Goal: Task Accomplishment & Management: Use online tool/utility

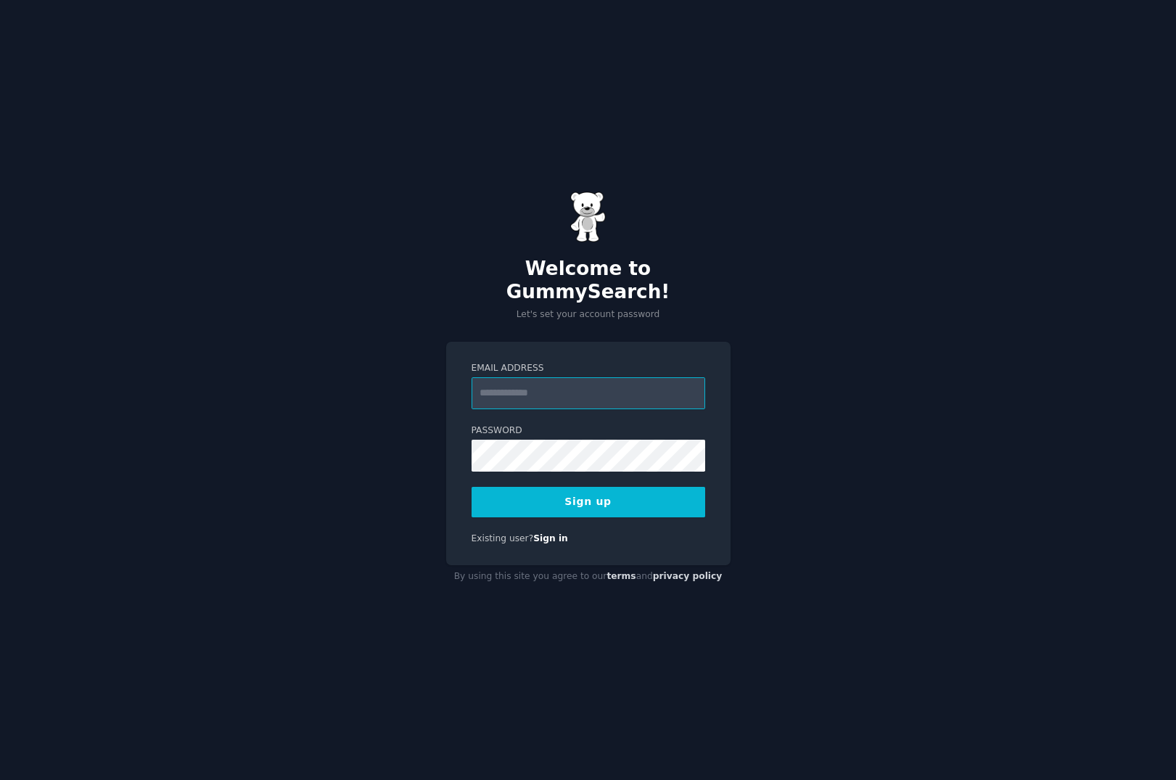
type input "**********"
click at [589, 492] on button "Sign up" at bounding box center [588, 502] width 234 height 30
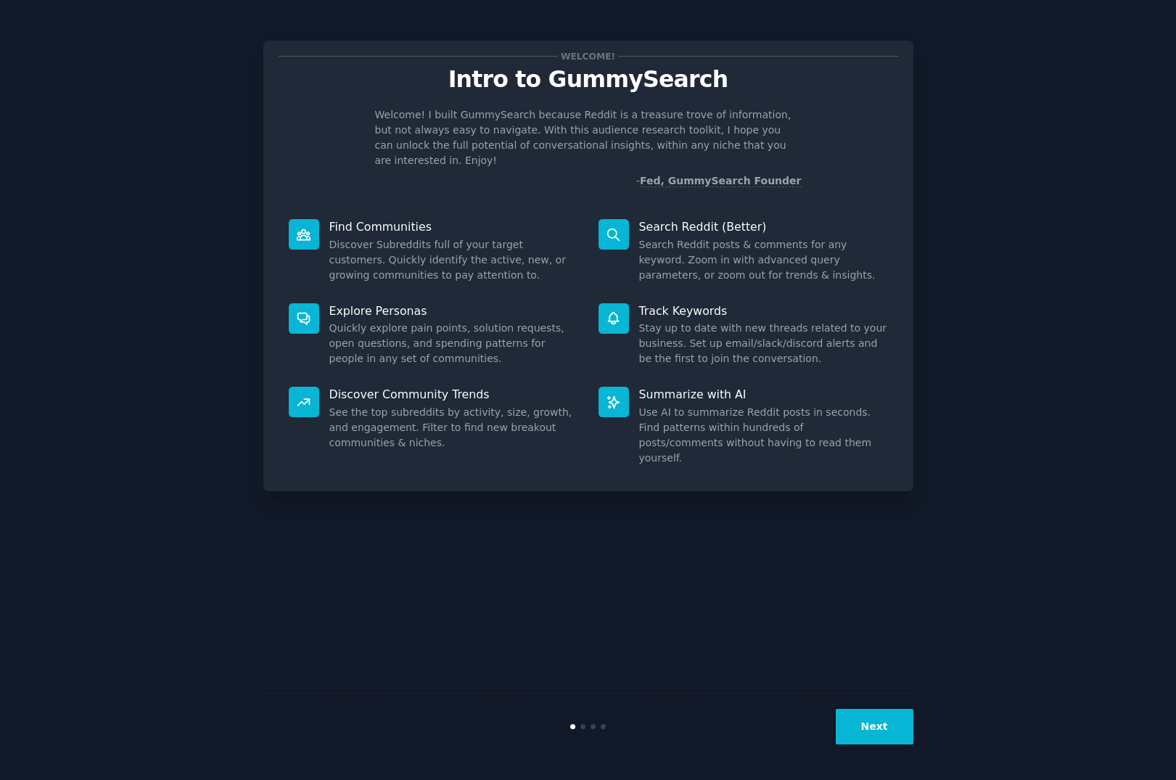
click at [863, 722] on button "Next" at bounding box center [874, 727] width 78 height 36
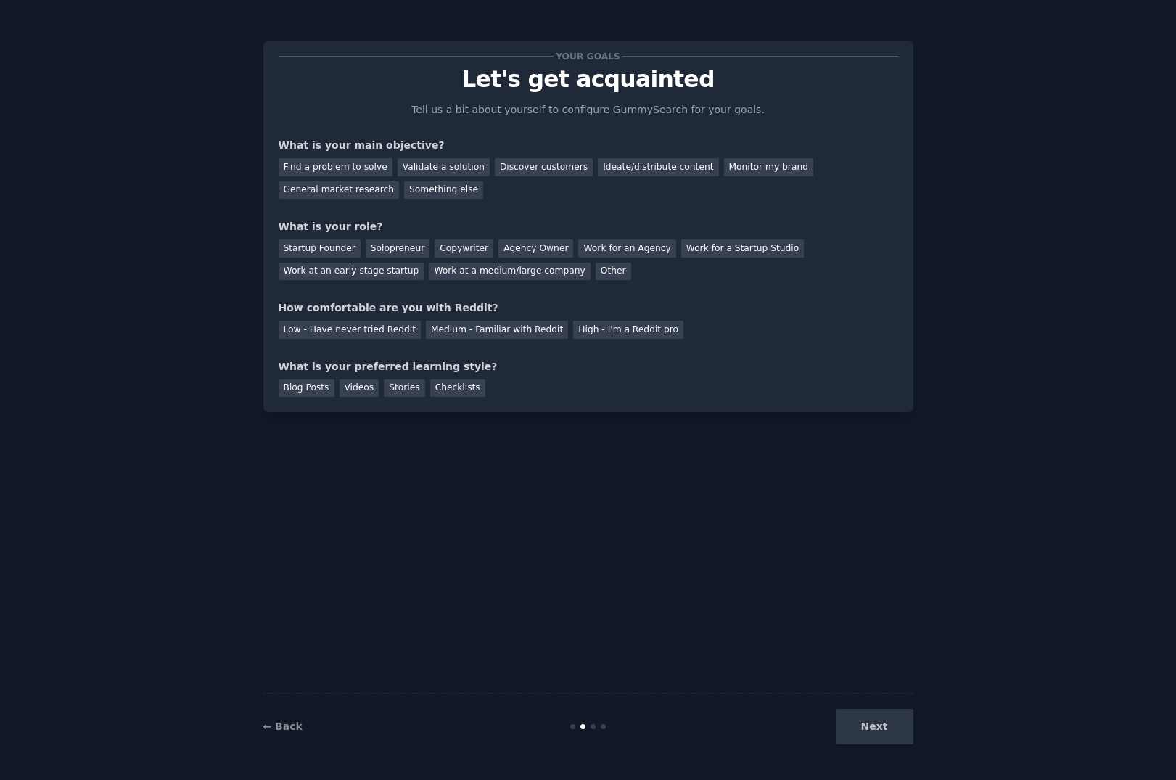
click at [875, 724] on div "Next" at bounding box center [804, 727] width 217 height 36
click at [885, 726] on div "Next" at bounding box center [804, 727] width 217 height 36
click at [363, 161] on div "Find a problem to solve" at bounding box center [335, 167] width 114 height 18
click at [426, 166] on div "Validate a solution" at bounding box center [443, 167] width 92 height 18
click at [323, 168] on div "Find a problem to solve" at bounding box center [335, 167] width 114 height 18
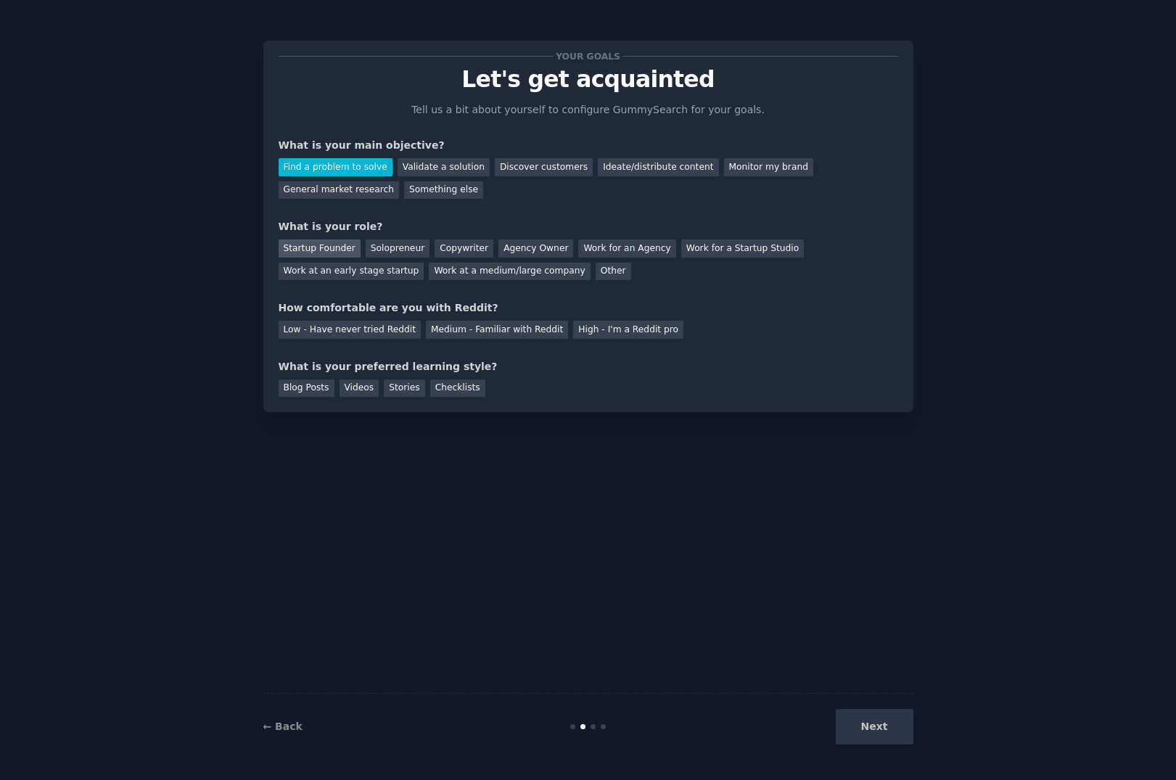
click at [344, 249] on div "Startup Founder" at bounding box center [319, 248] width 82 height 18
click at [373, 332] on div "Low - Have never tried Reddit" at bounding box center [349, 330] width 142 height 18
click at [368, 385] on div "Videos" at bounding box center [359, 388] width 40 height 18
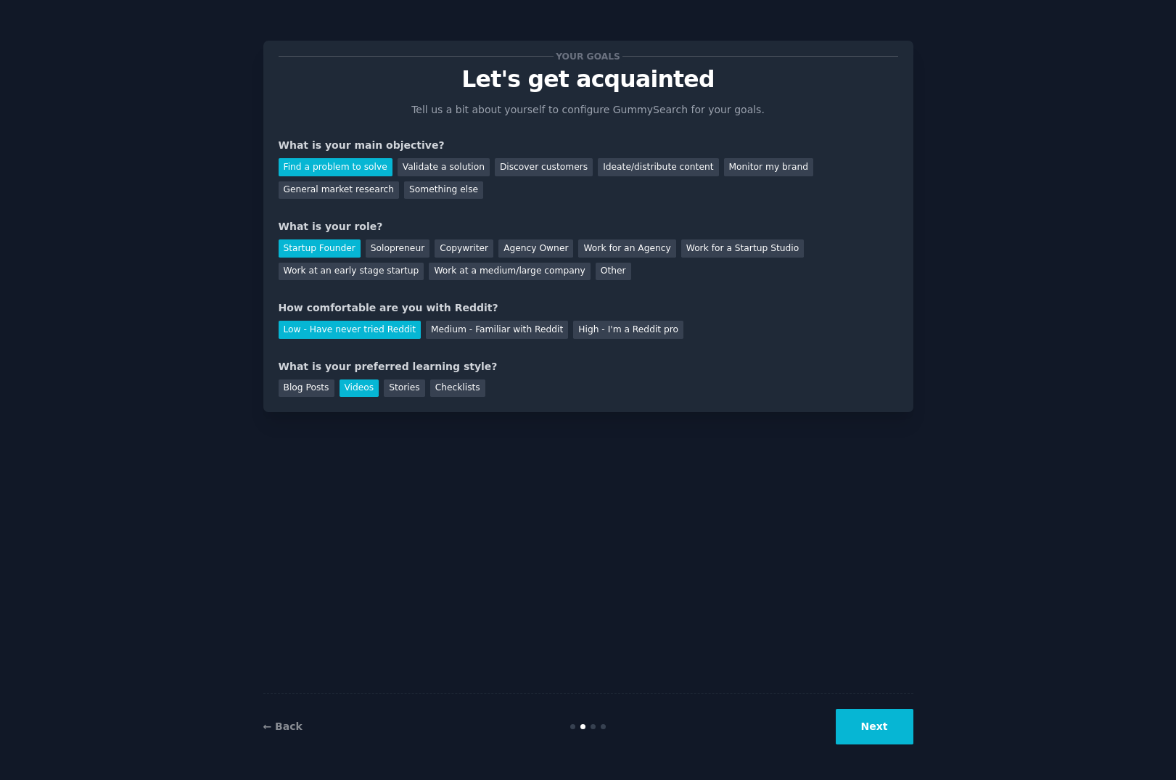
click at [890, 720] on button "Next" at bounding box center [874, 727] width 78 height 36
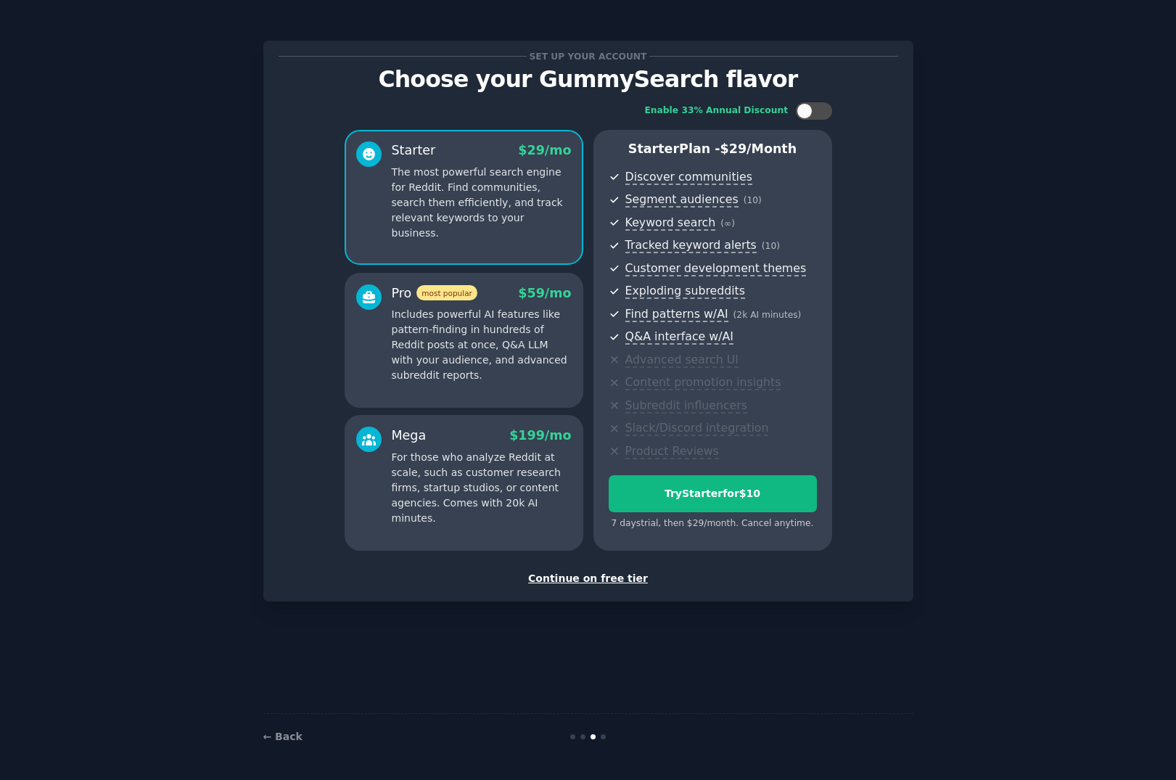
click at [587, 573] on div "Continue on free tier" at bounding box center [587, 578] width 619 height 15
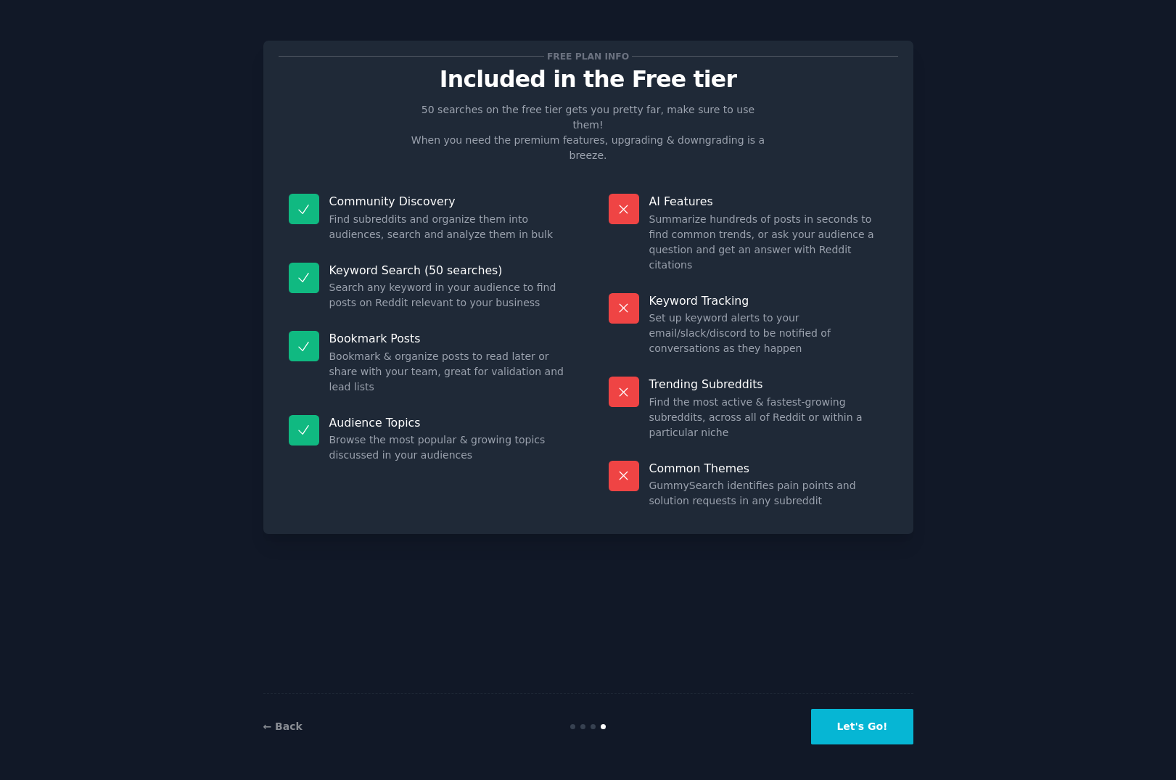
click at [853, 717] on button "Let's Go!" at bounding box center [862, 727] width 102 height 36
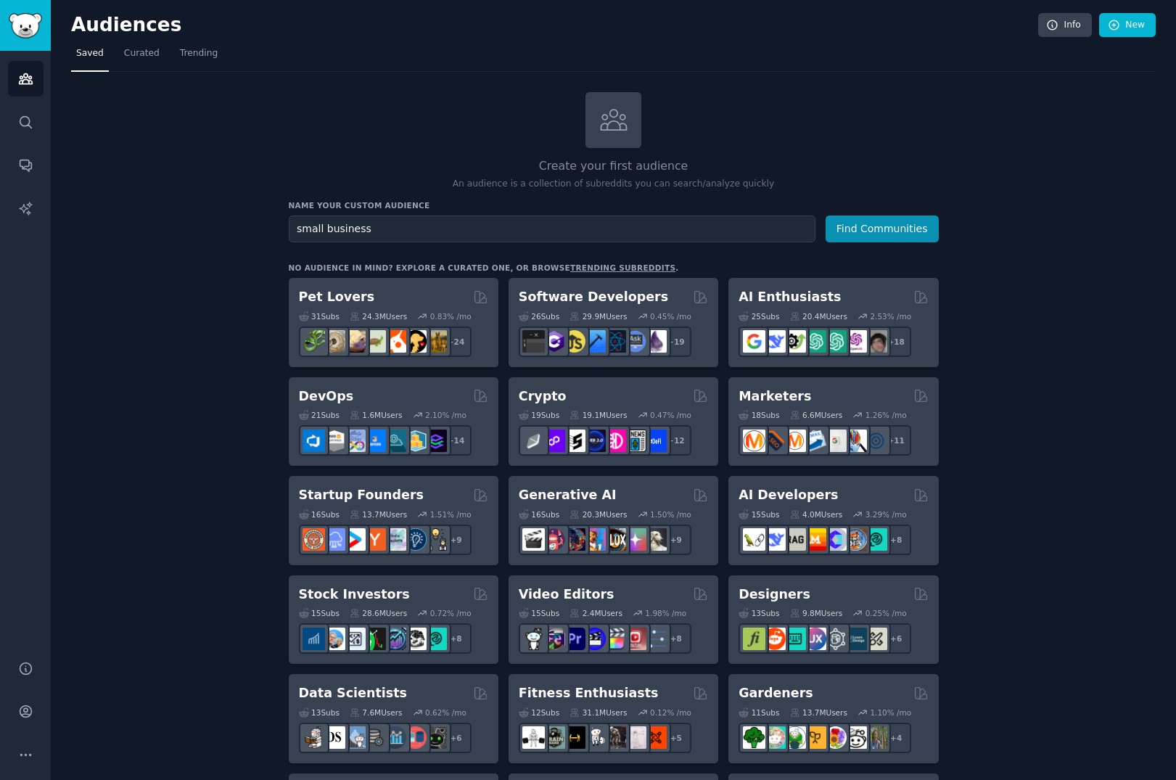
type input "small business"
click at [882, 227] on button "Find Communities" at bounding box center [881, 228] width 113 height 27
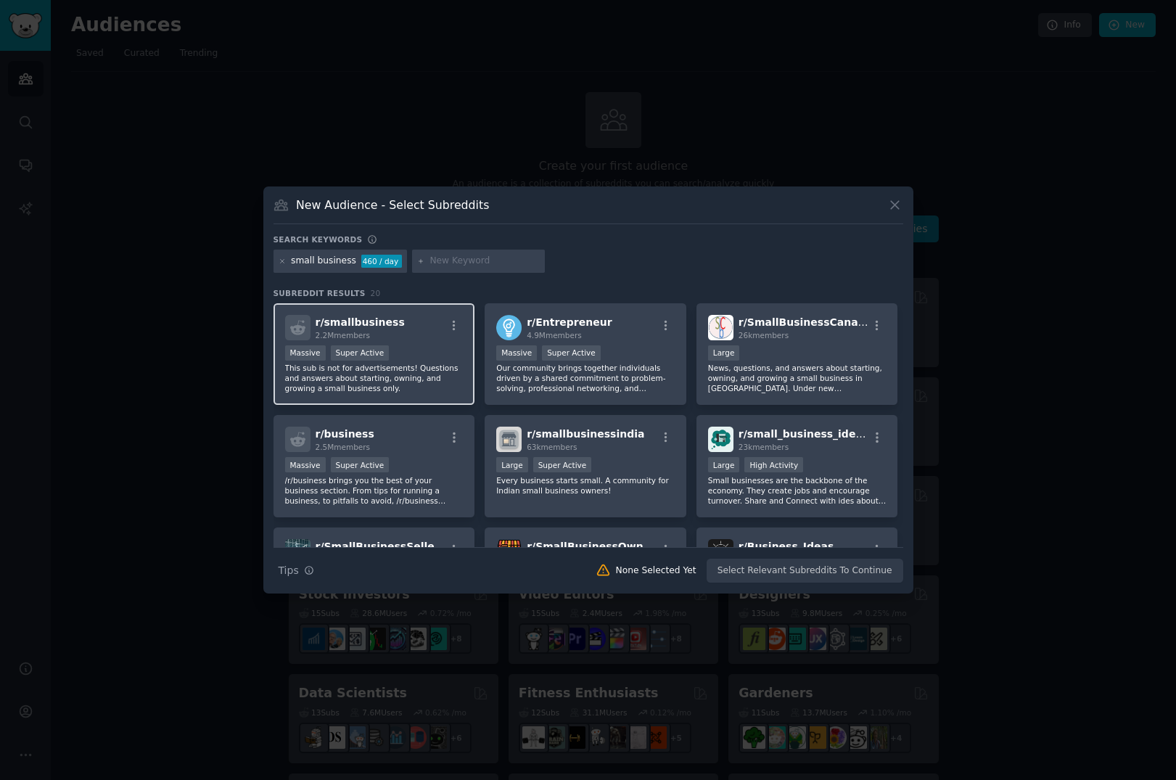
click at [420, 344] on div "r/ smallbusiness 2.2M members Massive Super Active This sub is not for advertis…" at bounding box center [374, 354] width 202 height 102
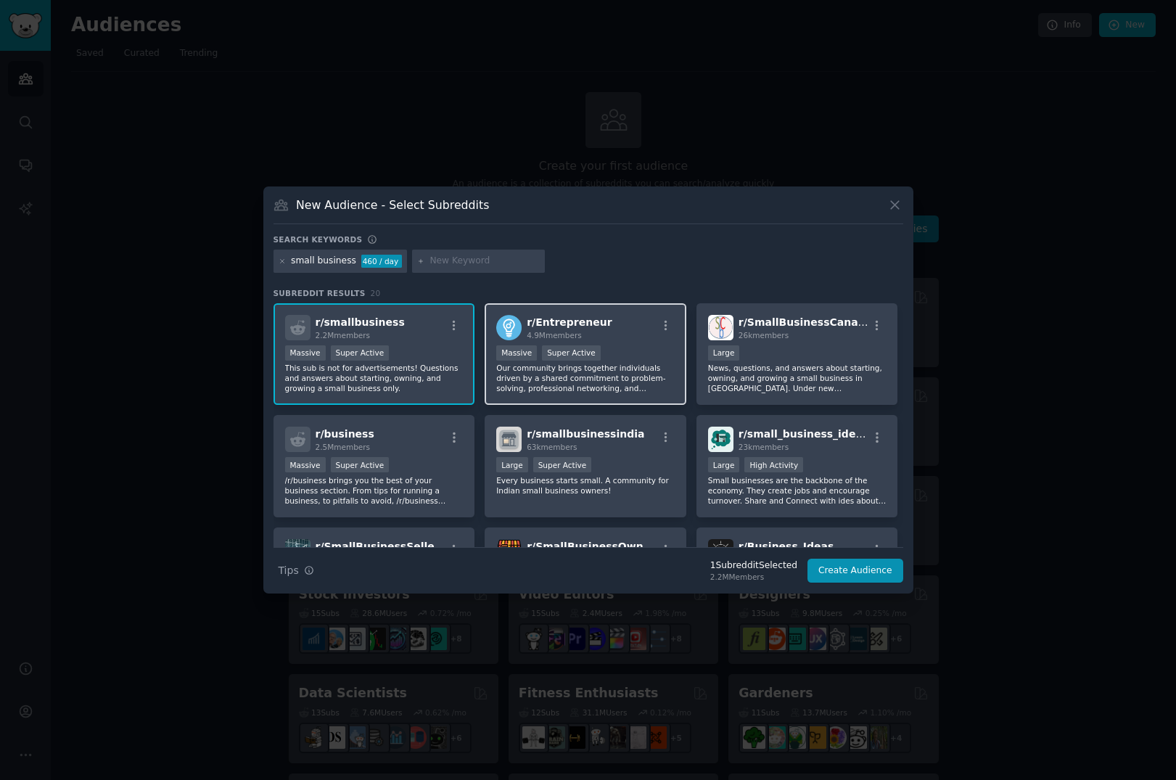
click at [656, 342] on div "r/ Entrepreneur 4.9M members 1,000,000+ members Massive Super Active Our commun…" at bounding box center [585, 354] width 202 height 102
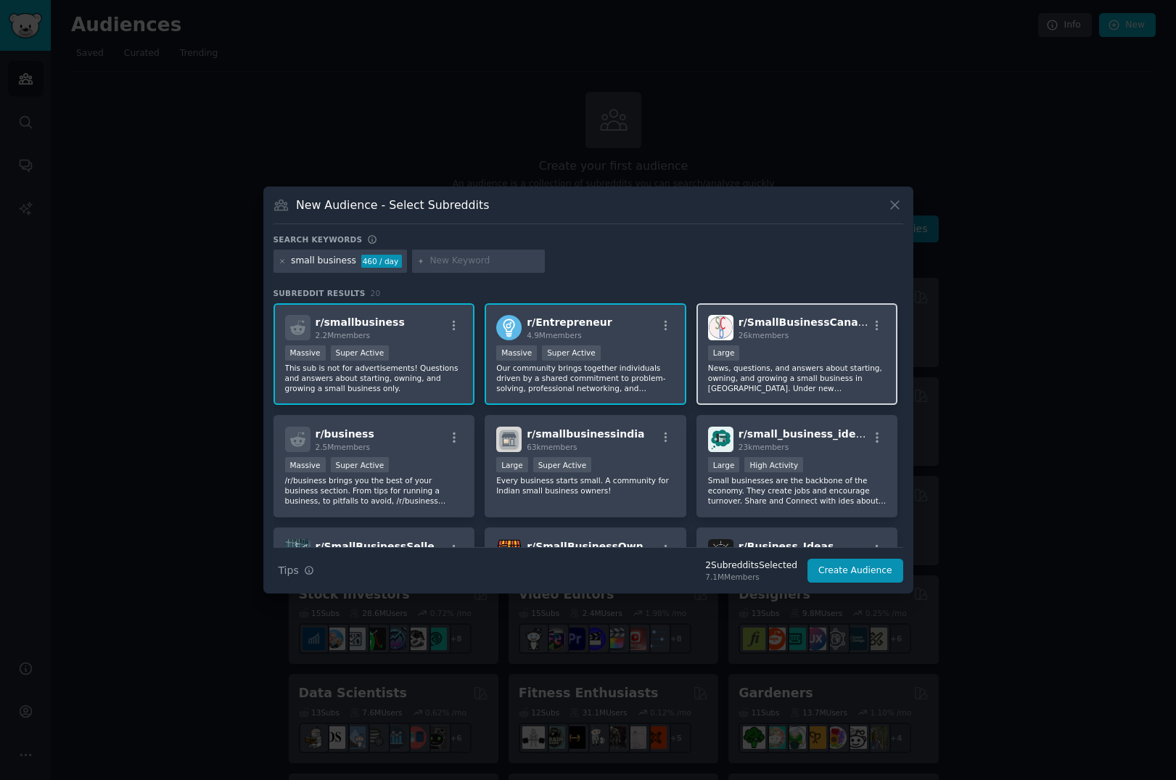
click at [785, 350] on div "Large" at bounding box center [797, 354] width 178 height 18
click at [606, 331] on div "r/ Entrepreneur 4.9M members" at bounding box center [585, 327] width 178 height 25
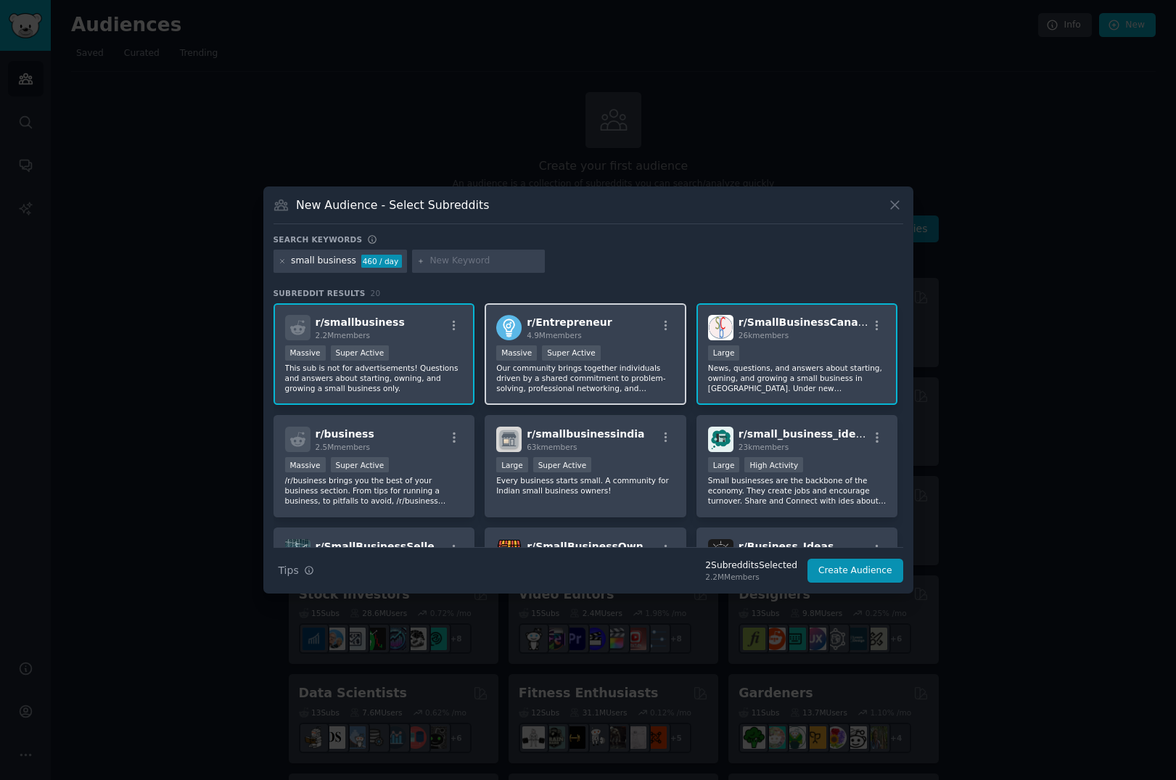
click at [632, 355] on div "1,000,000+ members Massive Super Active" at bounding box center [585, 354] width 178 height 18
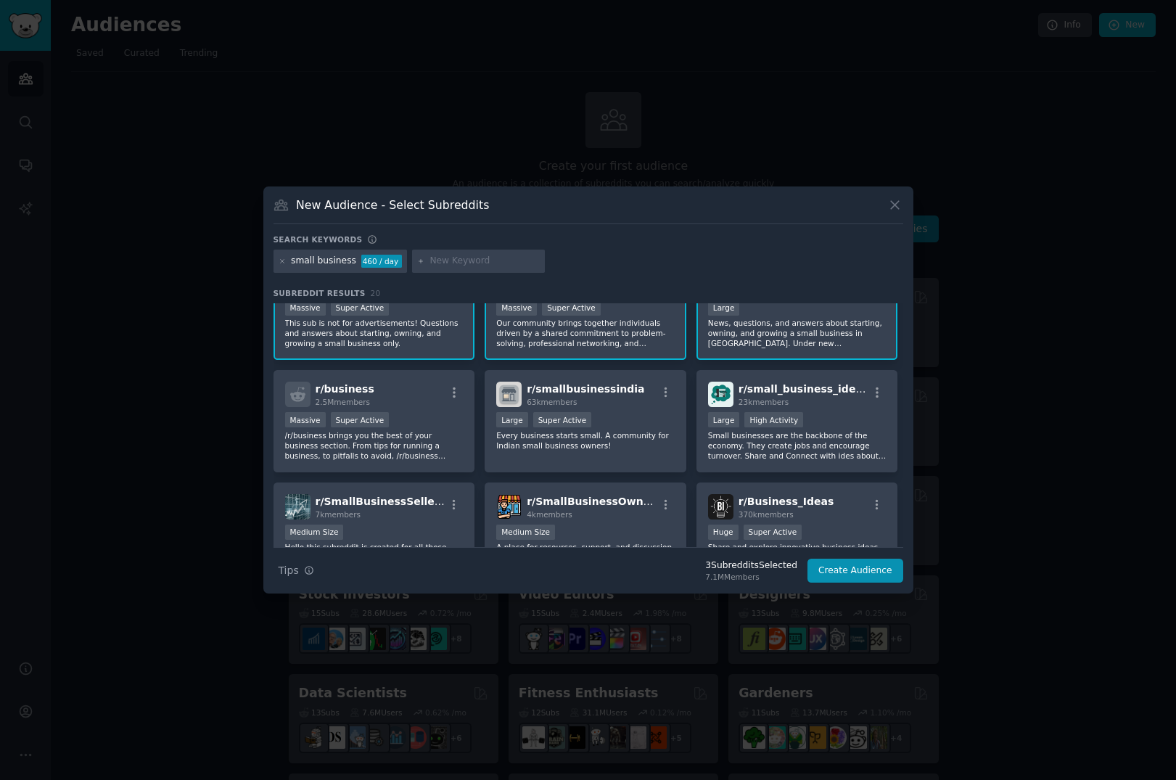
scroll to position [46, 0]
click at [820, 413] on div "Large High Activity" at bounding box center [797, 420] width 178 height 18
click at [611, 497] on span "r/ SmallBusinessOwners" at bounding box center [593, 501] width 134 height 12
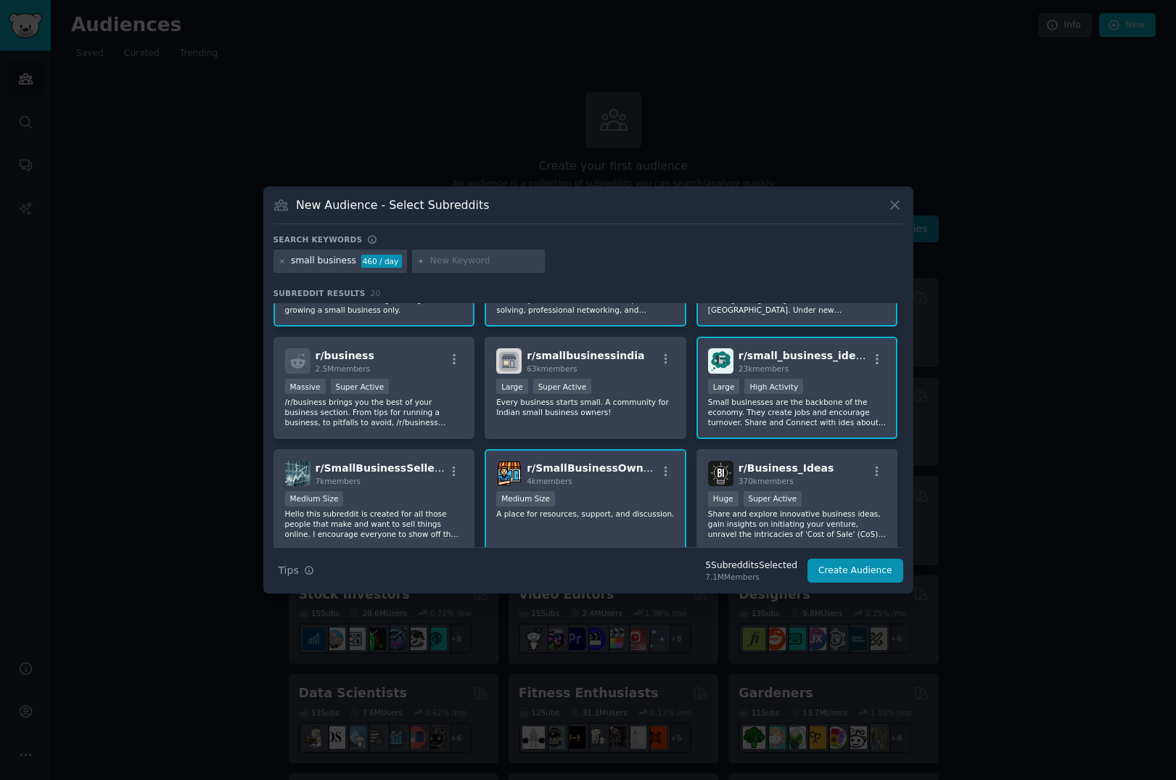
scroll to position [59, 0]
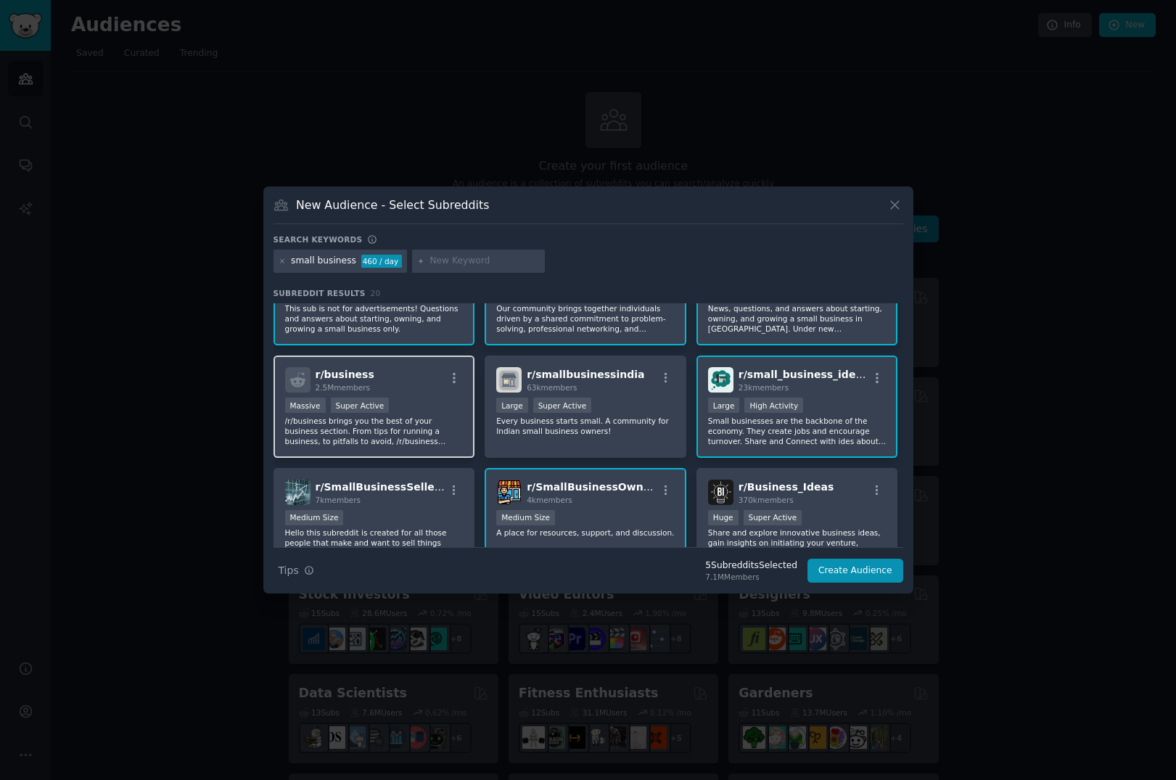
click at [418, 426] on p "/r/business brings you the best of your business section. From tips for running…" at bounding box center [374, 431] width 178 height 30
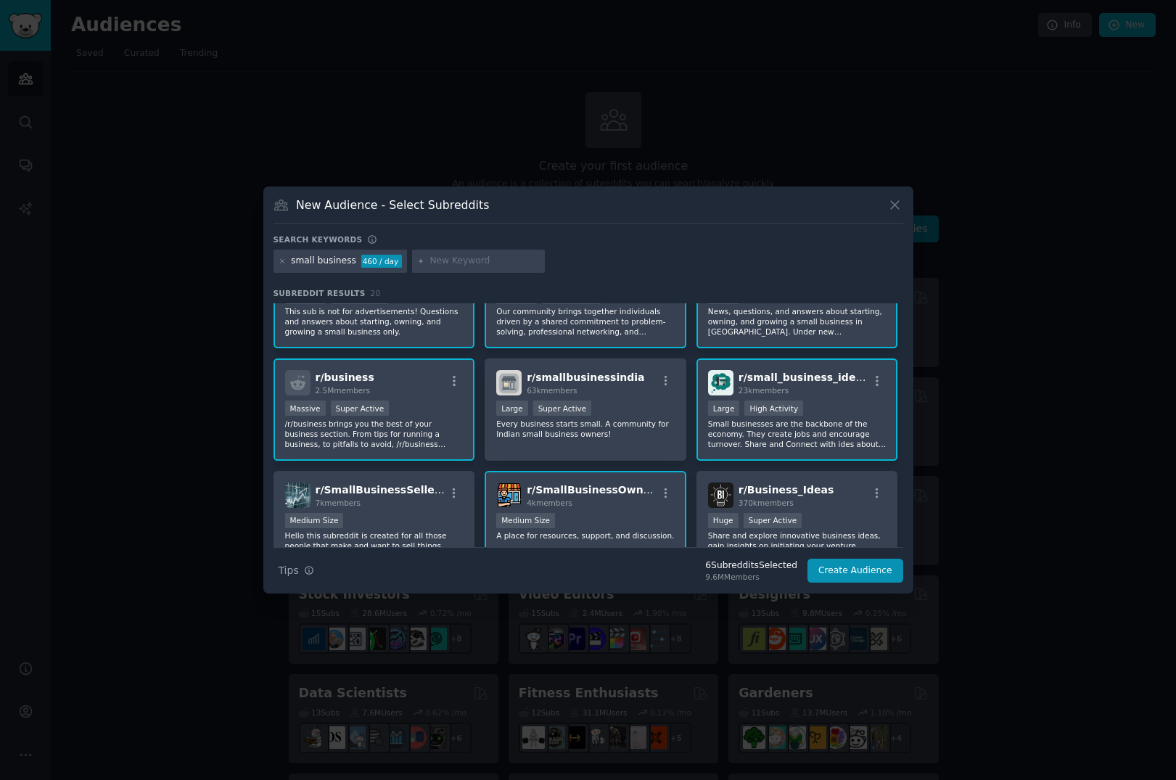
scroll to position [88, 0]
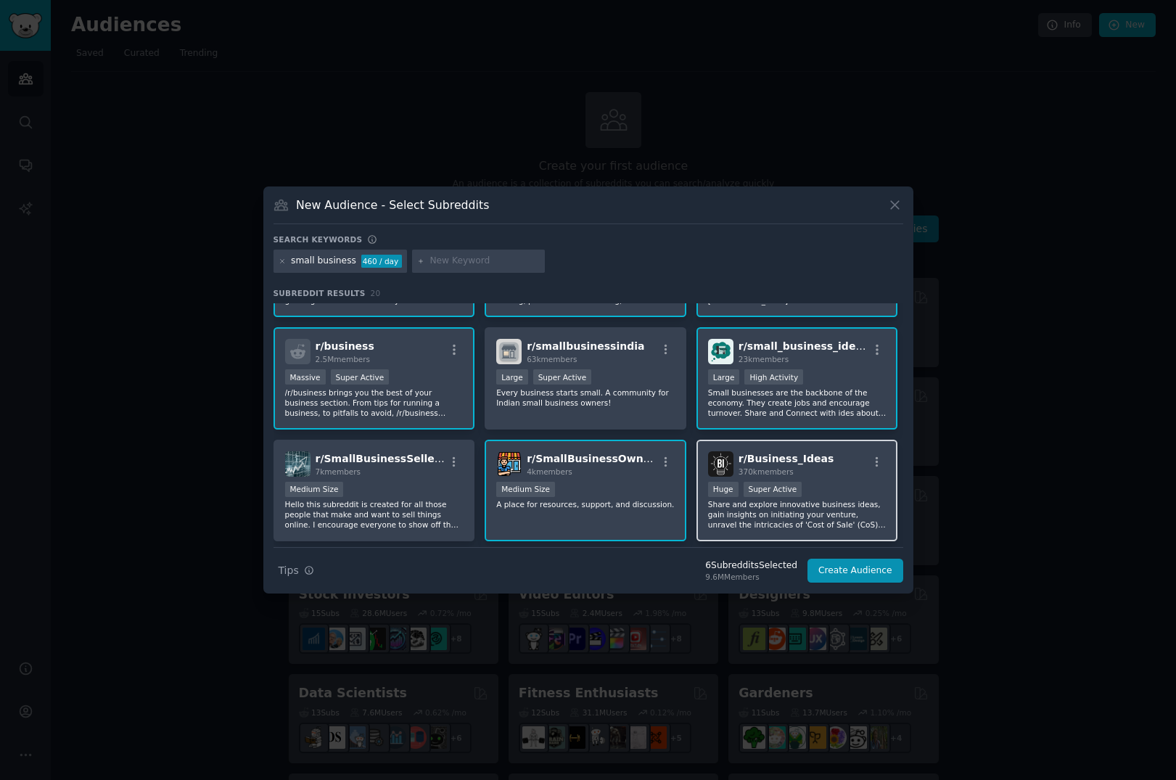
click at [857, 486] on div ">= 95th percentile for submissions / day Huge Super Active" at bounding box center [797, 491] width 178 height 18
click at [867, 570] on button "Create Audience" at bounding box center [855, 570] width 96 height 25
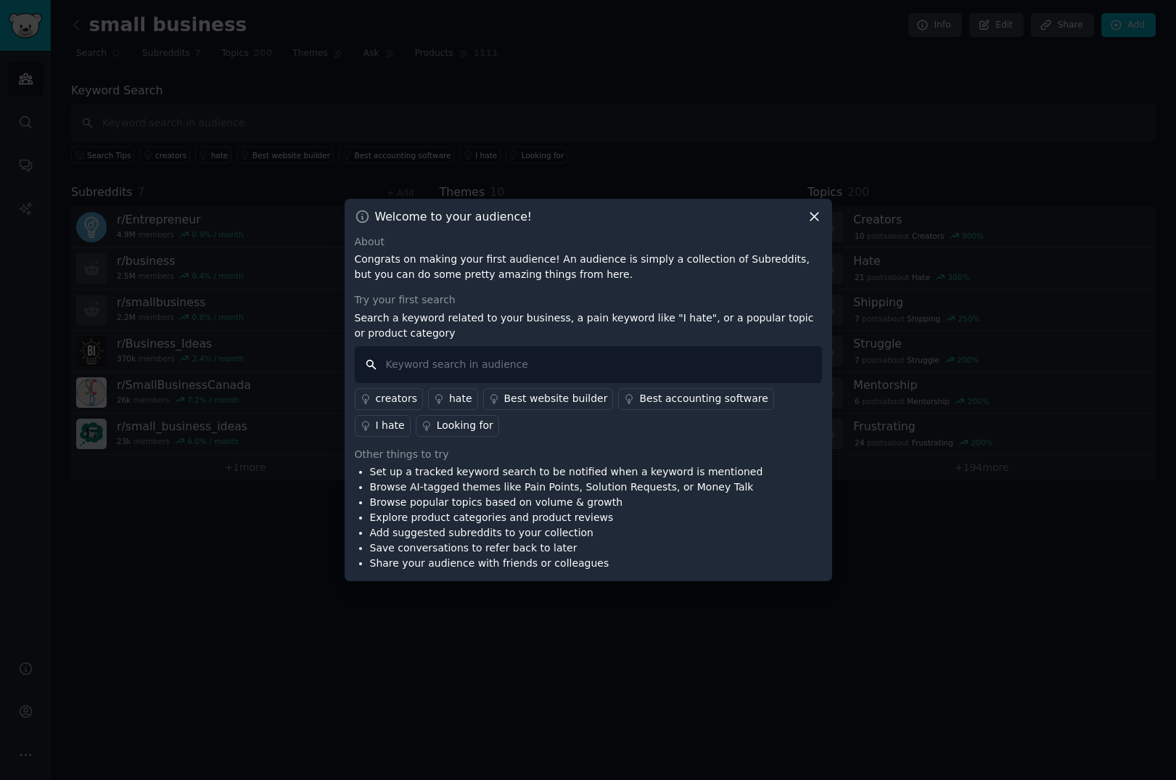
drag, startPoint x: 460, startPoint y: 364, endPoint x: 520, endPoint y: 373, distance: 60.1
click at [460, 364] on input "text" at bounding box center [588, 364] width 467 height 37
type input "quickbooks"
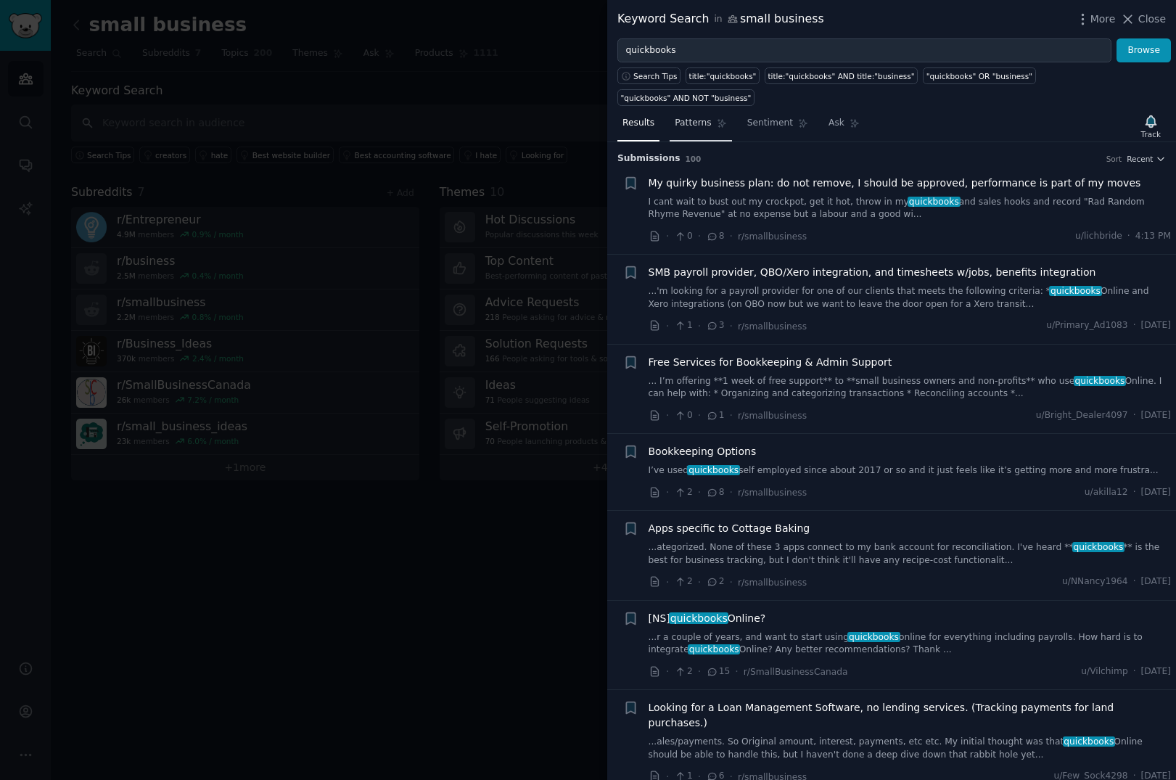
click at [703, 126] on span "Patterns" at bounding box center [692, 123] width 36 height 13
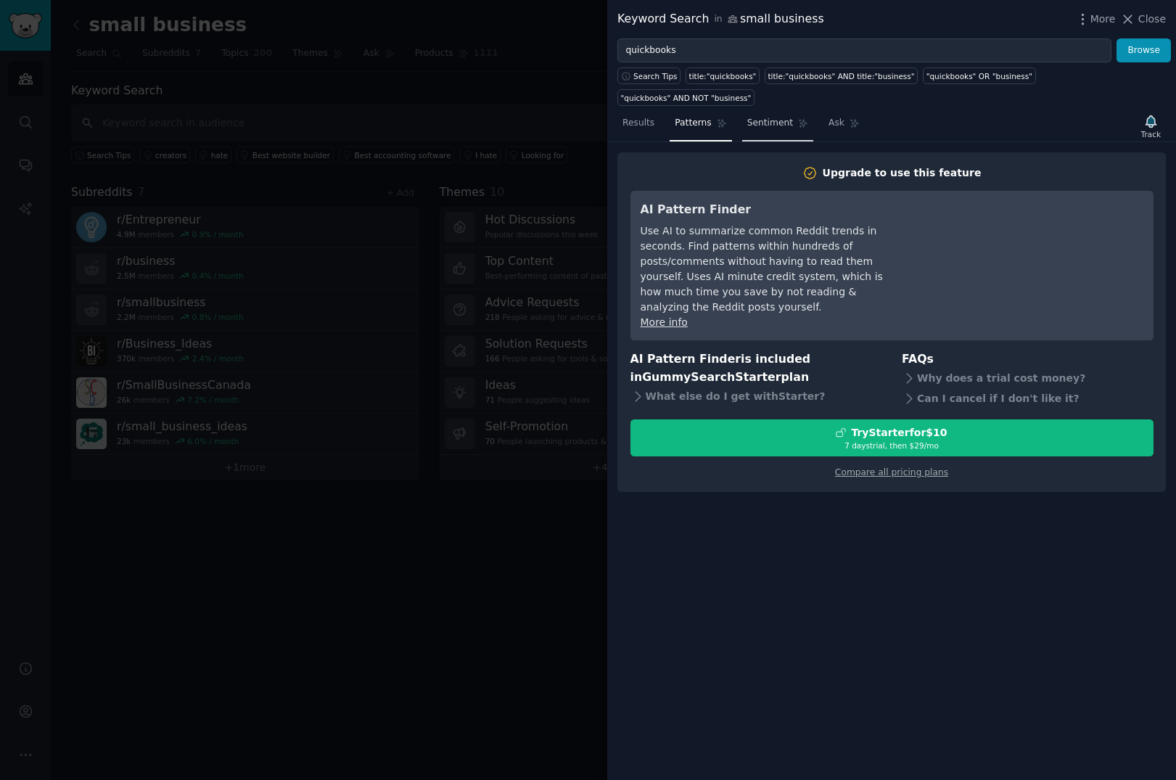
click at [764, 120] on span "Sentiment" at bounding box center [770, 123] width 46 height 13
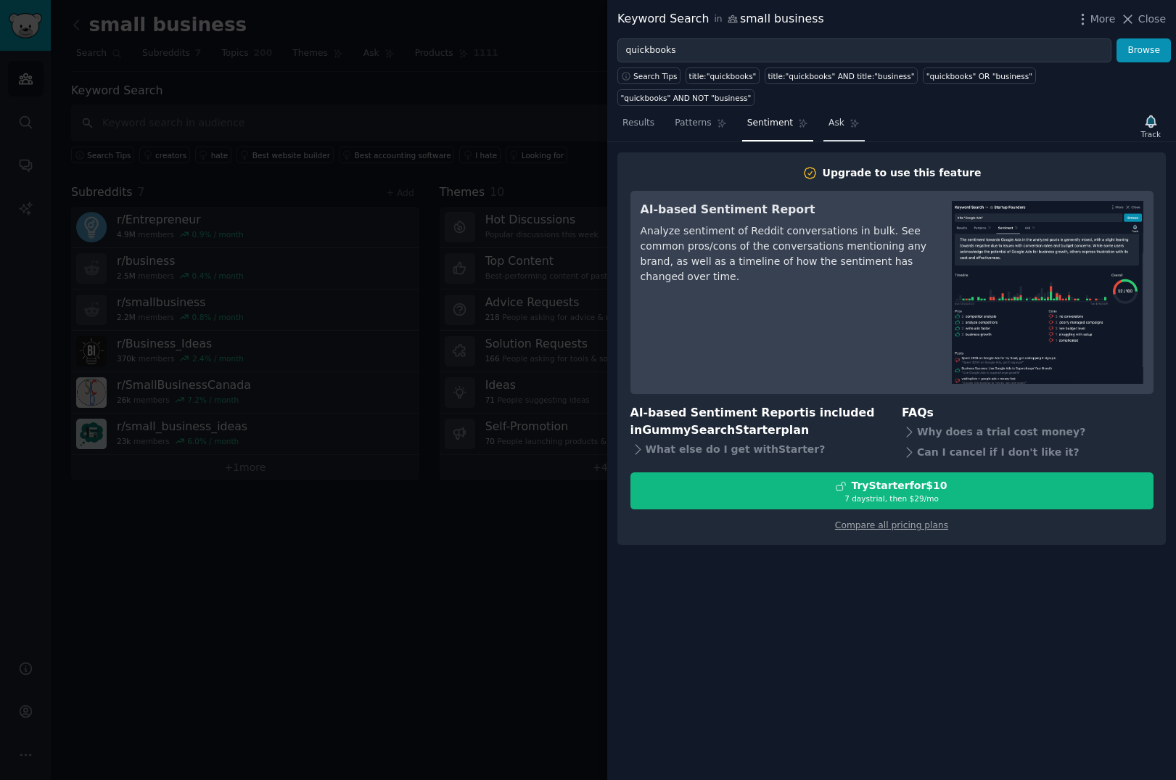
click at [828, 128] on span "Ask" at bounding box center [836, 123] width 16 height 13
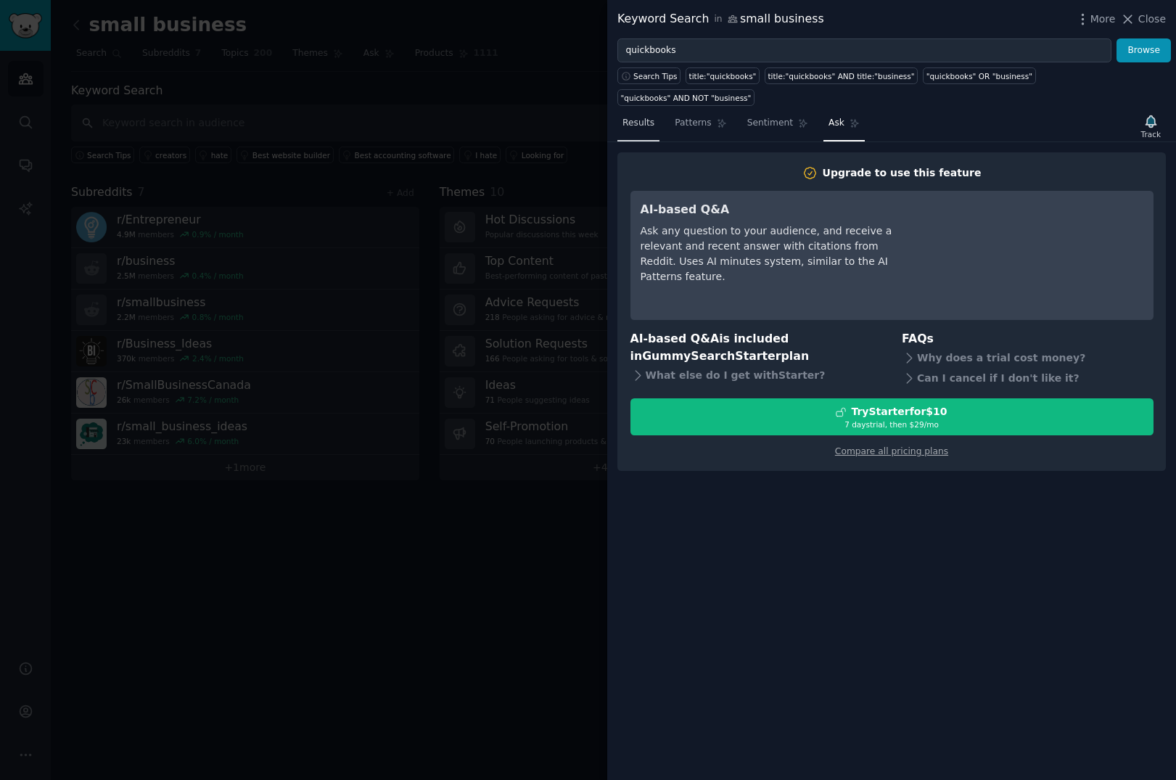
click at [643, 130] on link "Results" at bounding box center [638, 127] width 42 height 30
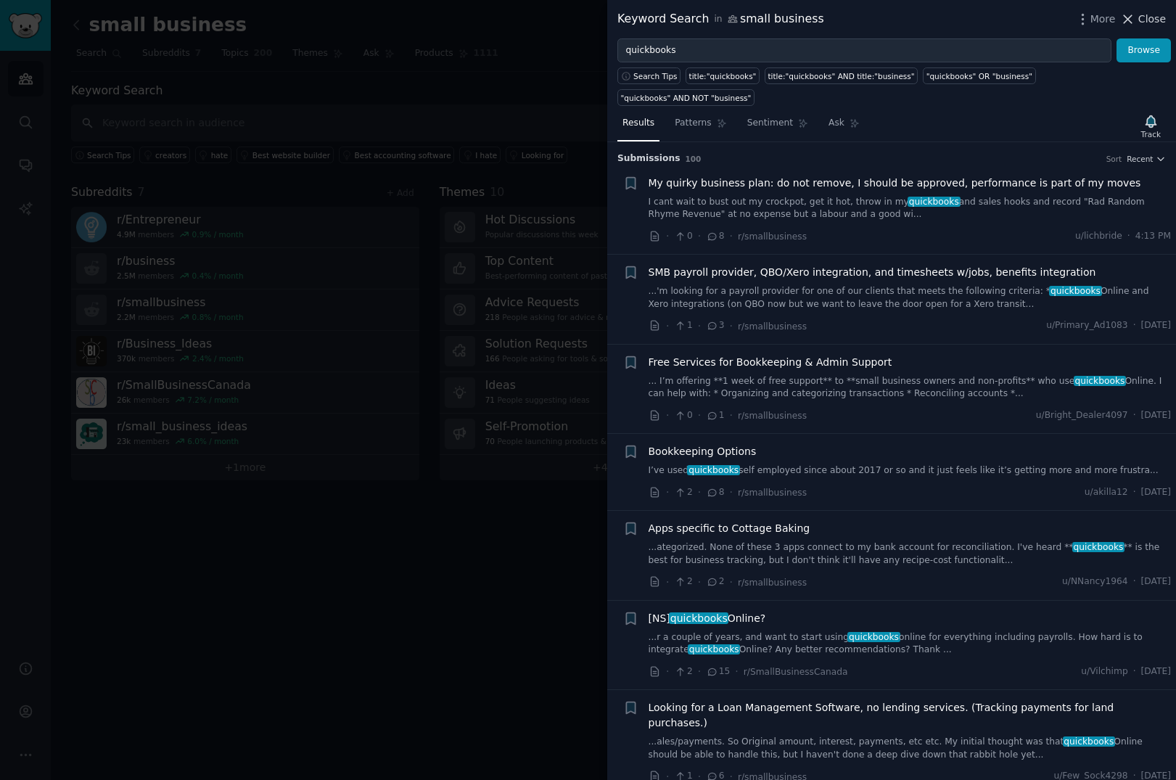
click at [1146, 20] on span "Close" at bounding box center [1152, 19] width 28 height 15
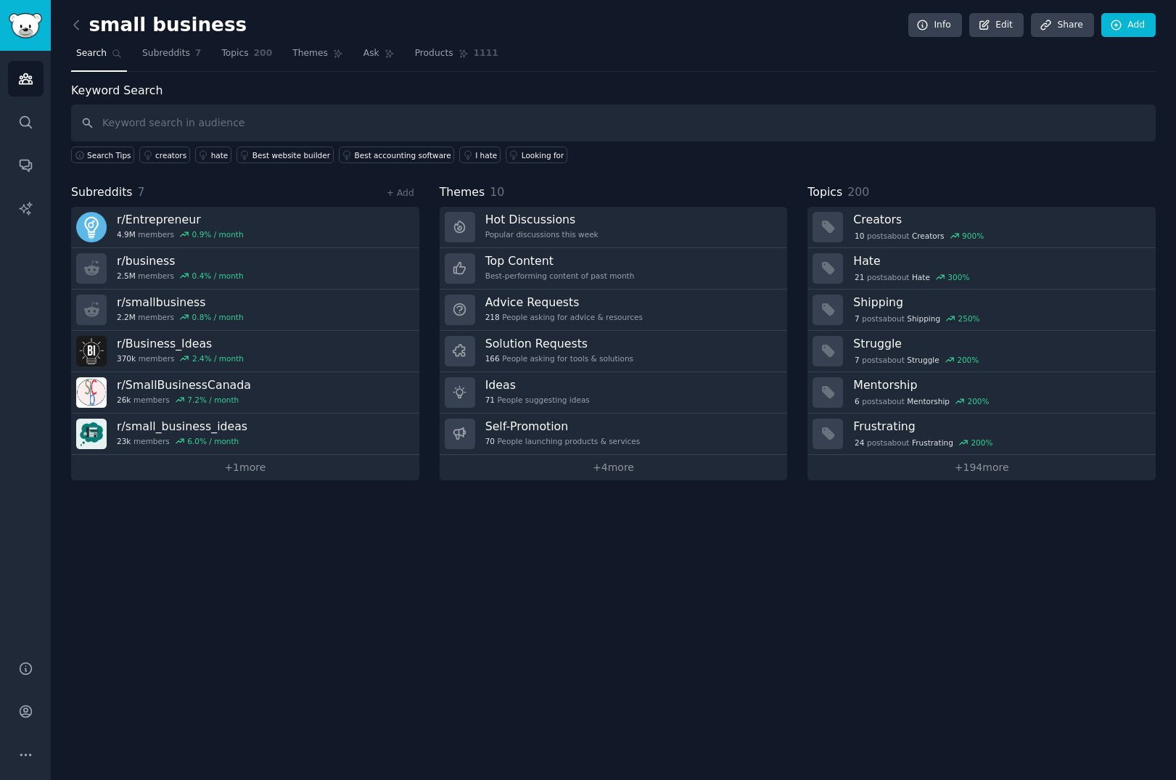
click at [523, 576] on div "small business Info Edit Share Add Search Subreddits 7 Topics 200 Themes Ask Pr…" at bounding box center [613, 390] width 1125 height 780
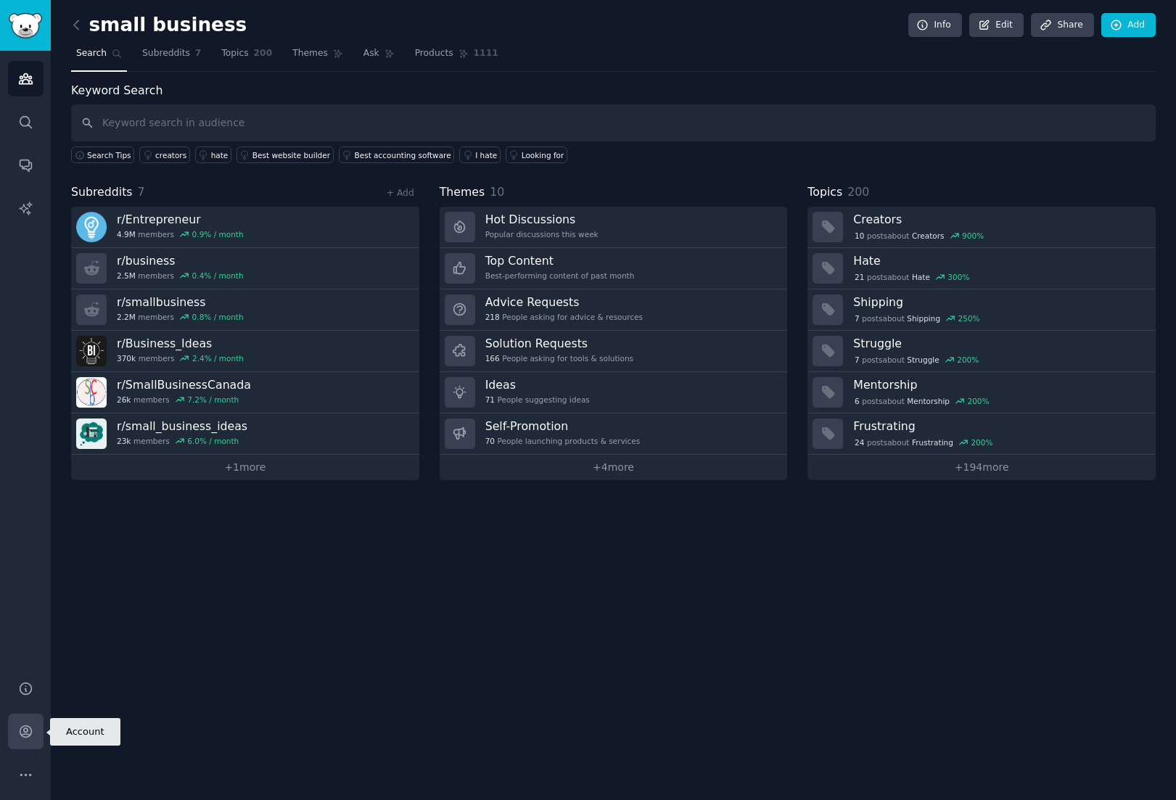
click at [20, 730] on icon "Sidebar" at bounding box center [26, 732] width 12 height 12
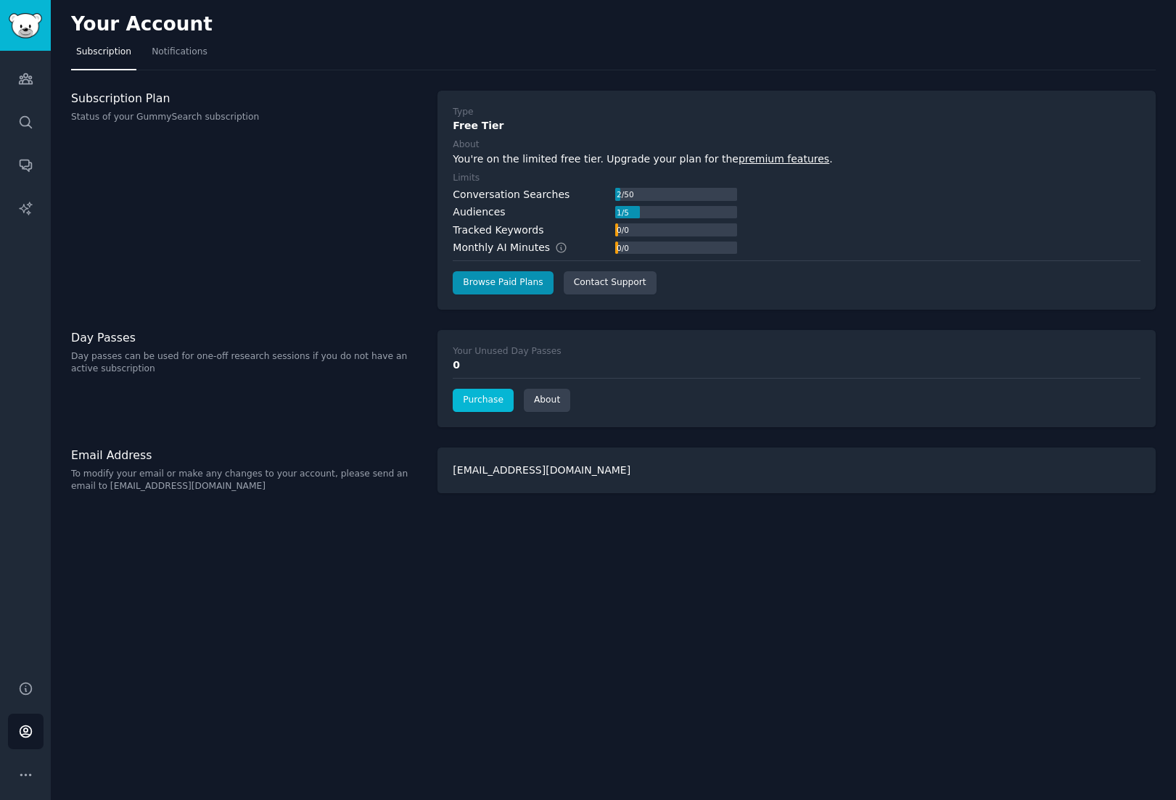
click at [479, 392] on link "Purchase" at bounding box center [483, 400] width 61 height 23
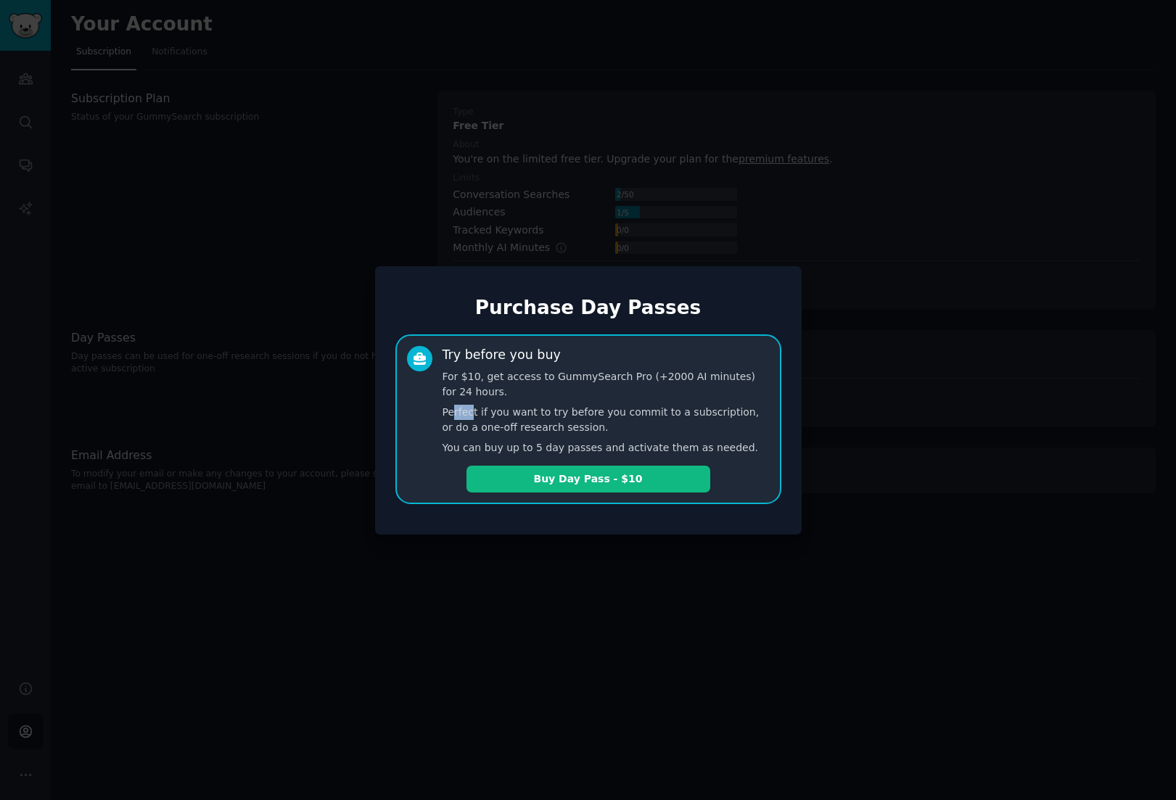
drag, startPoint x: 455, startPoint y: 408, endPoint x: 491, endPoint y: 410, distance: 35.7
click at [477, 410] on p "Perfect if you want to try before you commit to a subscription, or do a one-off…" at bounding box center [605, 420] width 327 height 30
drag, startPoint x: 527, startPoint y: 416, endPoint x: 604, endPoint y: 427, distance: 77.6
click at [604, 427] on p "Perfect if you want to try before you commit to a subscription, or do a one-off…" at bounding box center [605, 420] width 327 height 30
click at [605, 427] on p "Perfect if you want to try before you commit to a subscription, or do a one-off…" at bounding box center [605, 420] width 327 height 30
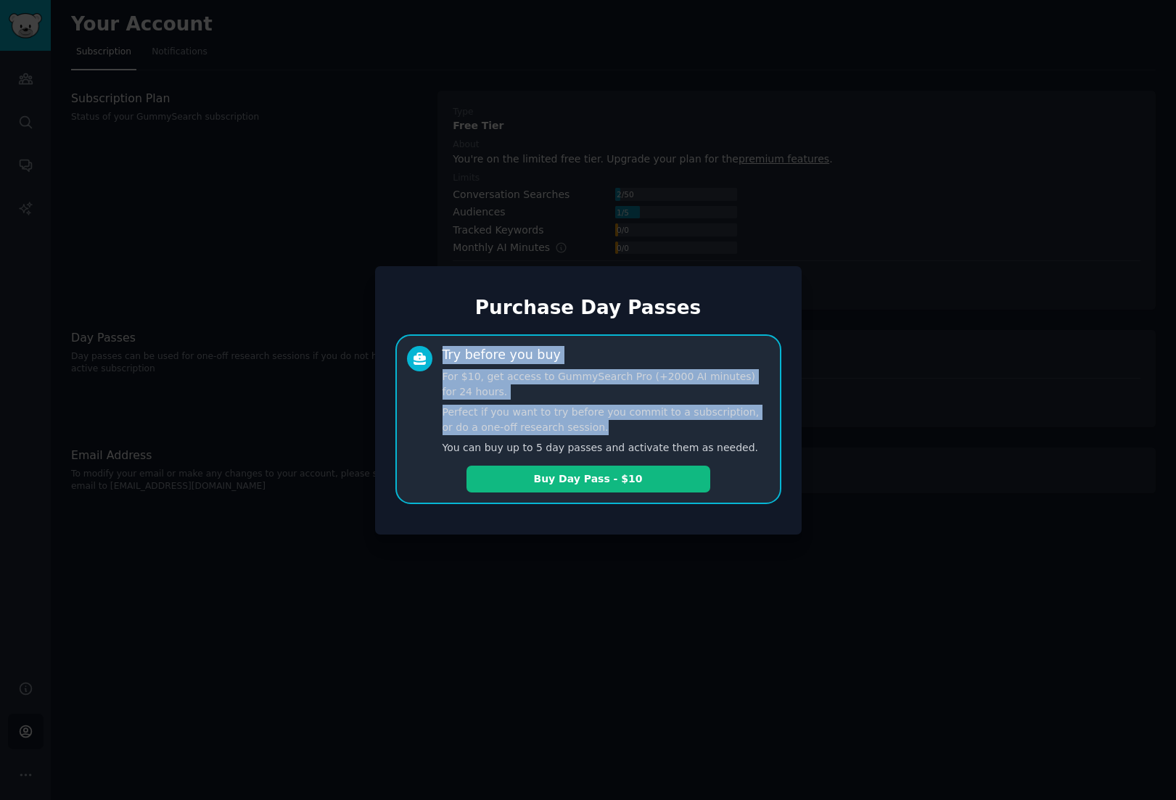
drag, startPoint x: 595, startPoint y: 427, endPoint x: 413, endPoint y: 387, distance: 185.6
click at [413, 387] on div "Try before you buy For $10, get access to GummySearch Pro (+2000 AI minutes) fo…" at bounding box center [588, 401] width 363 height 110
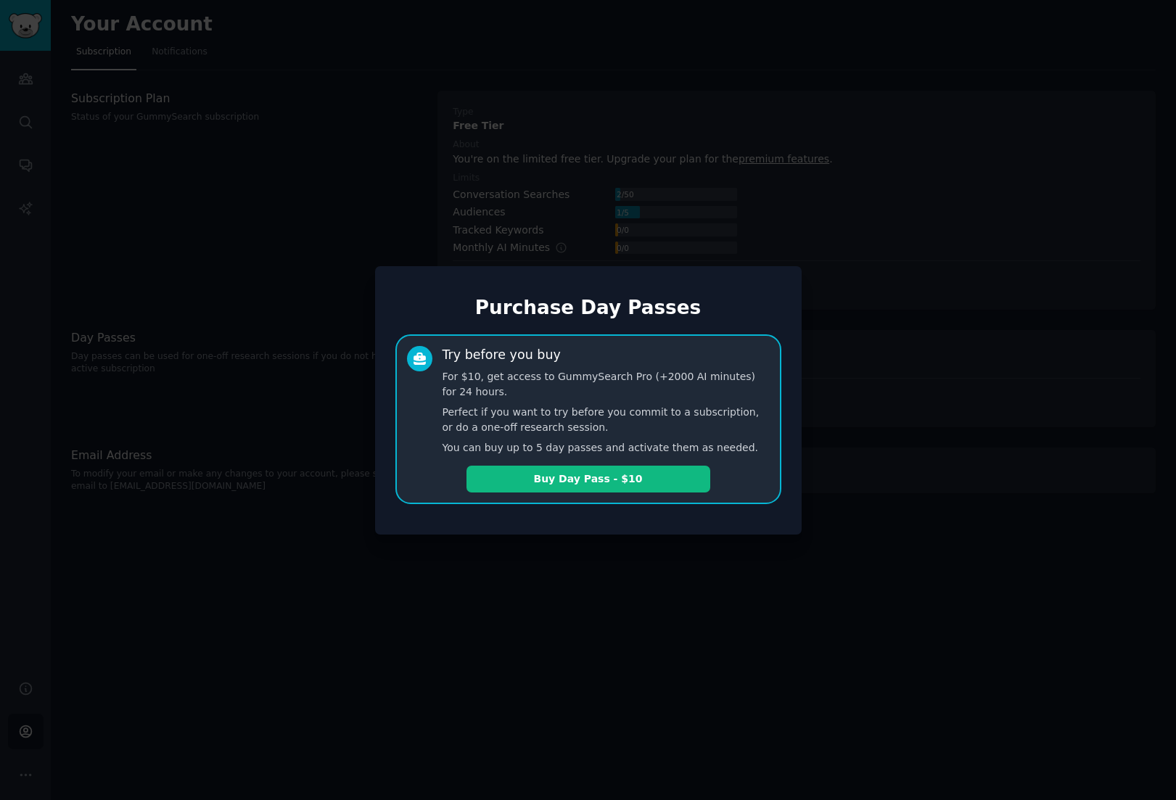
click at [227, 466] on div at bounding box center [588, 400] width 1176 height 800
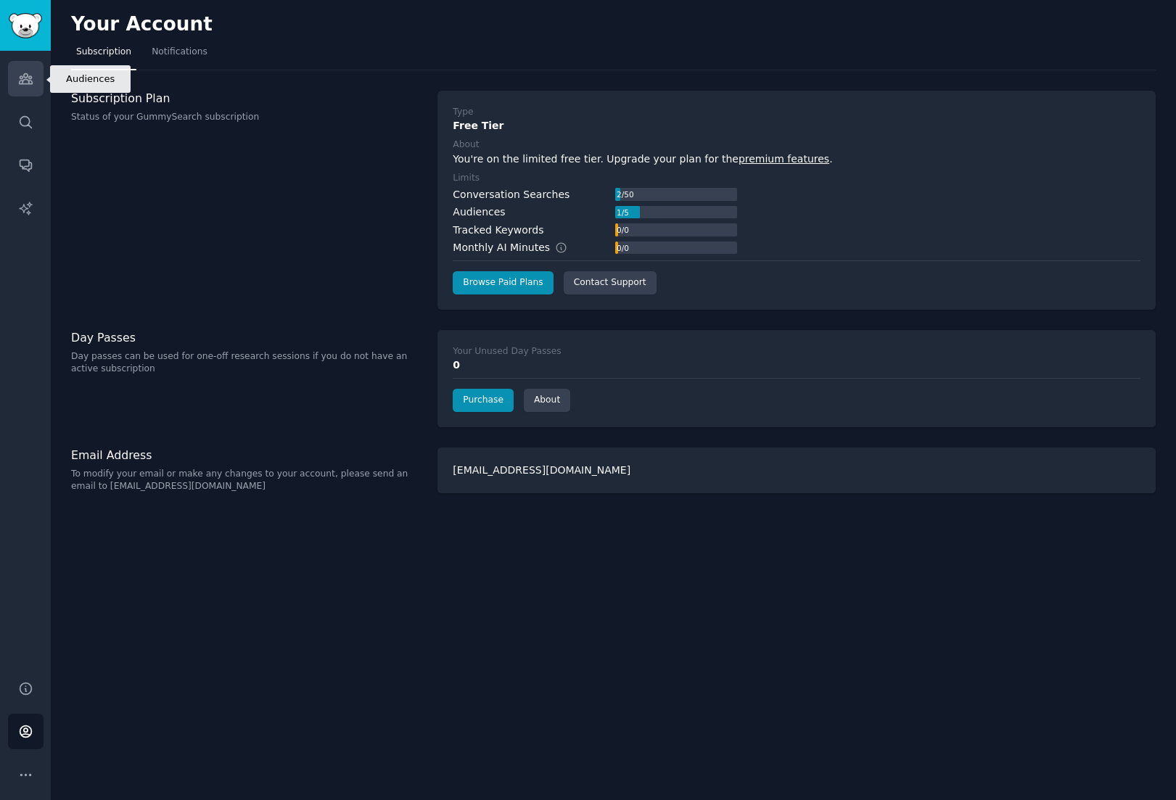
click at [25, 80] on icon "Sidebar" at bounding box center [25, 79] width 13 height 10
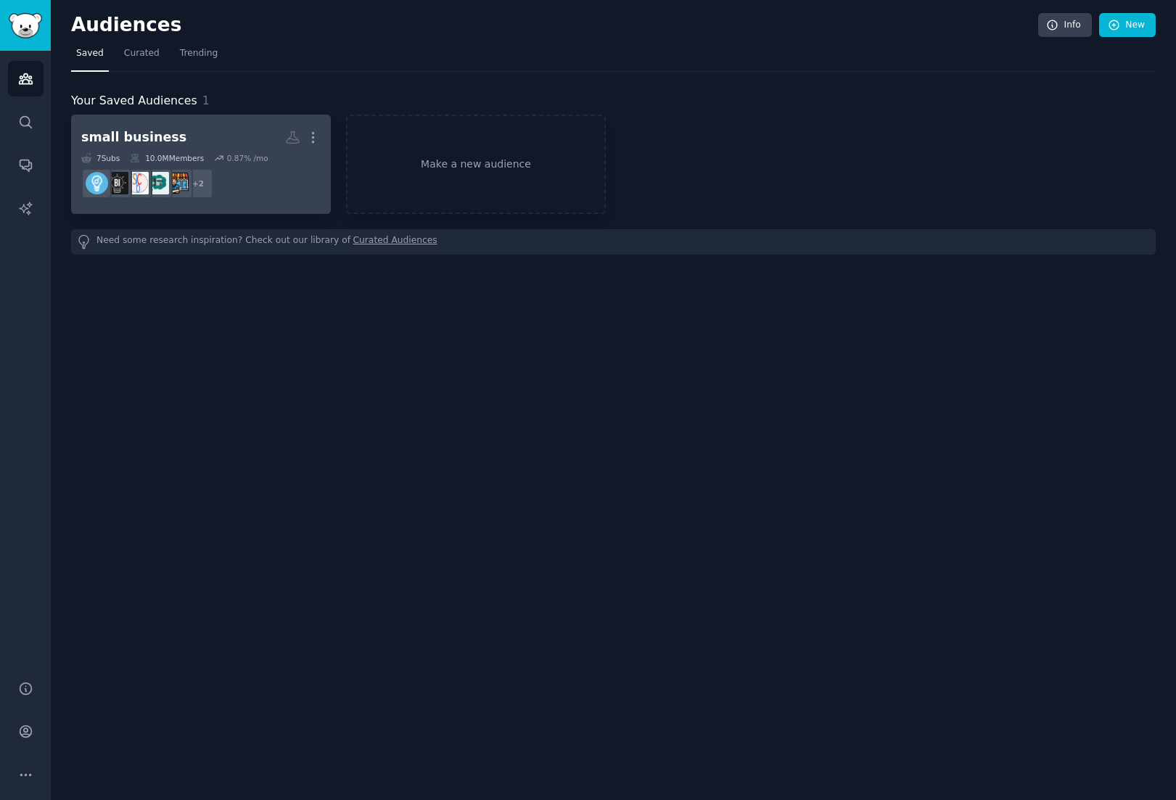
click at [150, 134] on div "small business" at bounding box center [133, 137] width 105 height 18
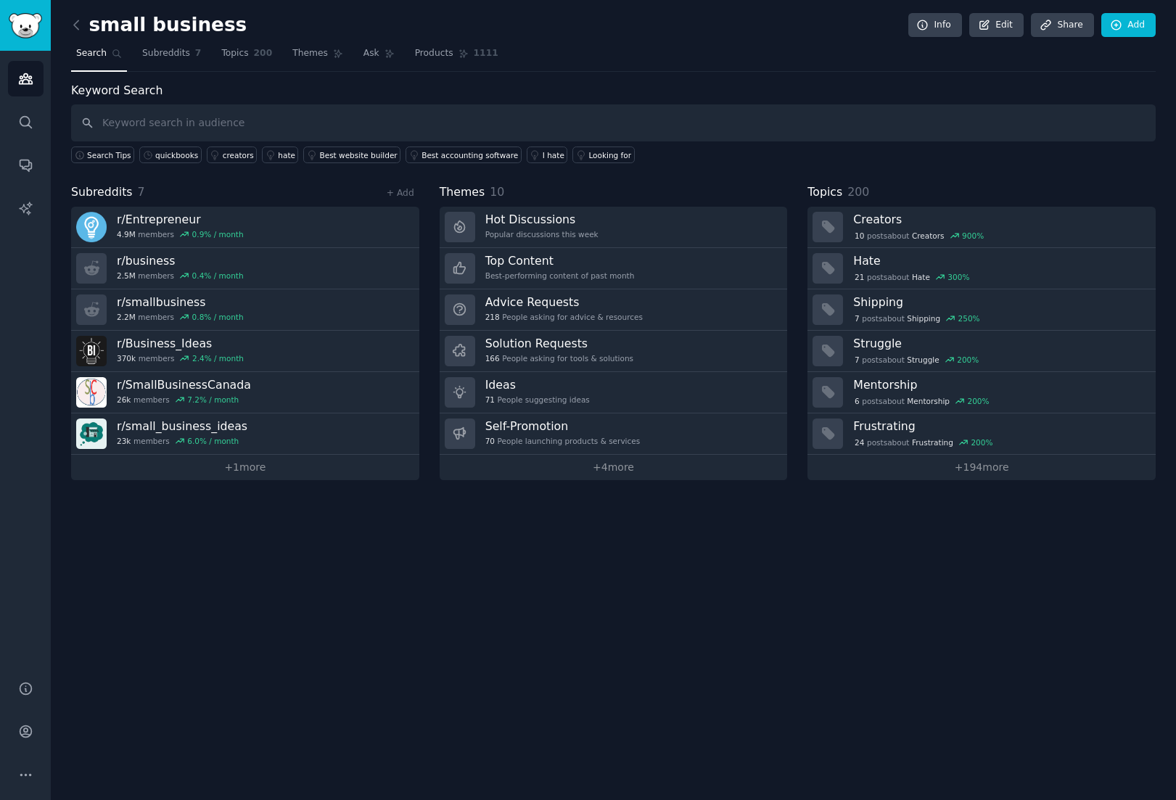
click at [33, 23] on img "Sidebar" at bounding box center [25, 25] width 33 height 25
